Goal: Information Seeking & Learning: Understand process/instructions

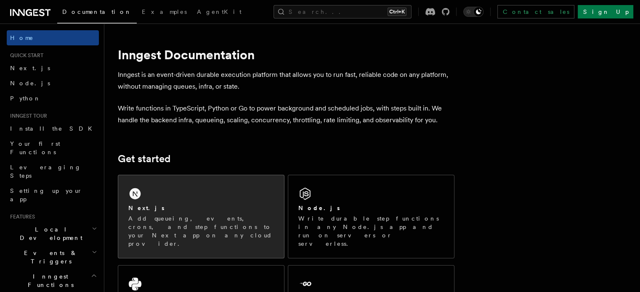
click at [224, 201] on div "Next.js Add queueing, events, crons, and step functions to your Next app on any…" at bounding box center [201, 216] width 166 height 83
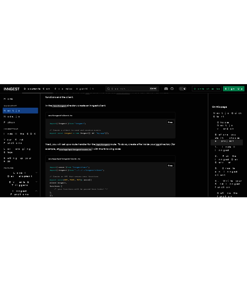
scroll to position [1058, 0]
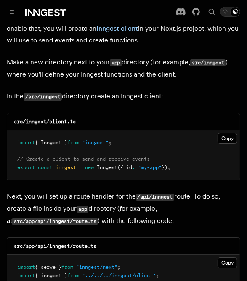
click at [147, 130] on pre "import { Inngest } from "inngest" ; // Create a client to send and receive even…" at bounding box center [123, 155] width 233 height 50
click at [233, 133] on button "Copy Copied" at bounding box center [227, 138] width 20 height 11
click at [174, 90] on p "In the /src/inngest directory create an Inngest client:" at bounding box center [123, 96] width 233 height 12
click at [13, 11] on icon "Toggle navigation" at bounding box center [12, 12] width 4 height 4
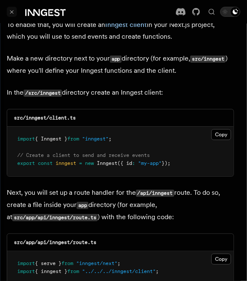
scroll to position [1050, 0]
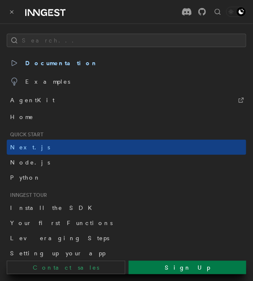
click at [13, 11] on icon "Toggle navigation" at bounding box center [12, 12] width 3 height 3
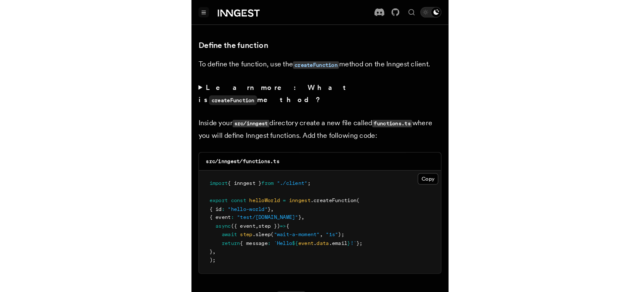
scroll to position [1485, 0]
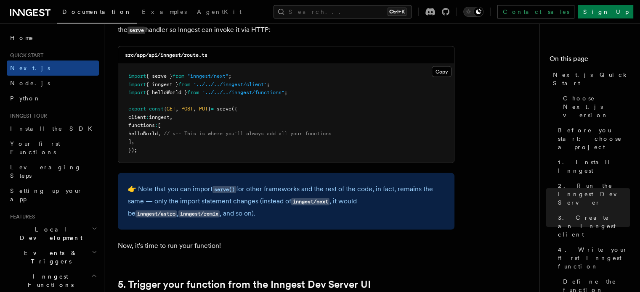
scroll to position [1704, 0]
click at [447, 74] on button "Copy Copied" at bounding box center [441, 71] width 20 height 11
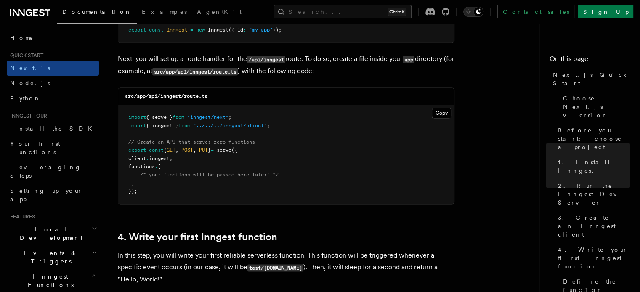
scroll to position [1159, 0]
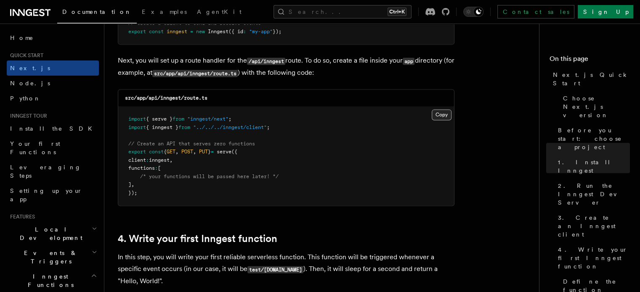
click at [441, 114] on button "Copy Copied" at bounding box center [441, 114] width 20 height 11
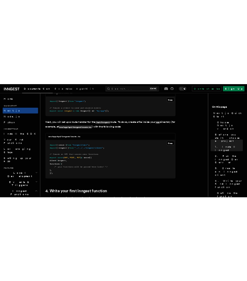
scroll to position [1122, 0]
